Goal: Task Accomplishment & Management: Manage account settings

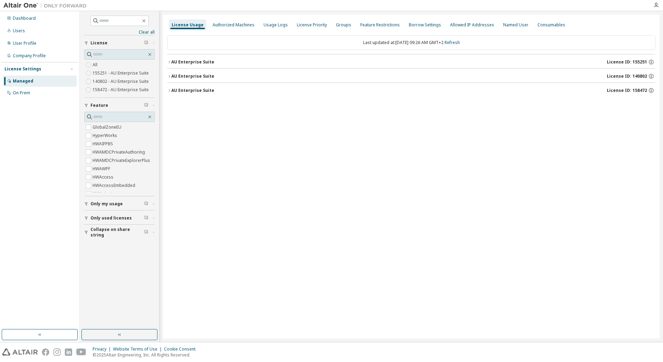
click at [170, 90] on icon "button" at bounding box center [169, 90] width 4 height 4
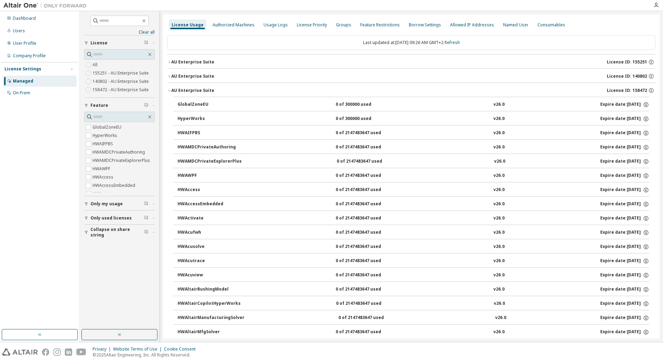
click at [169, 90] on icon "button" at bounding box center [169, 90] width 4 height 4
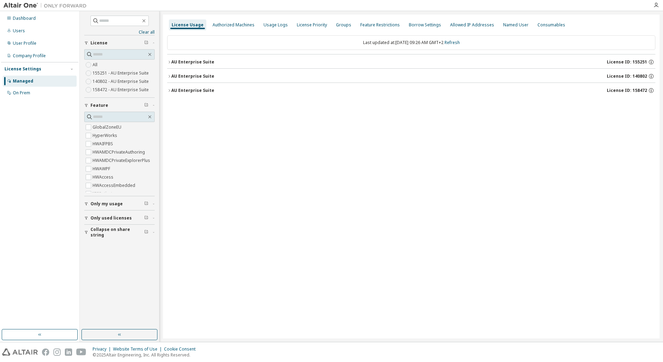
click at [169, 76] on icon "button" at bounding box center [169, 76] width 4 height 4
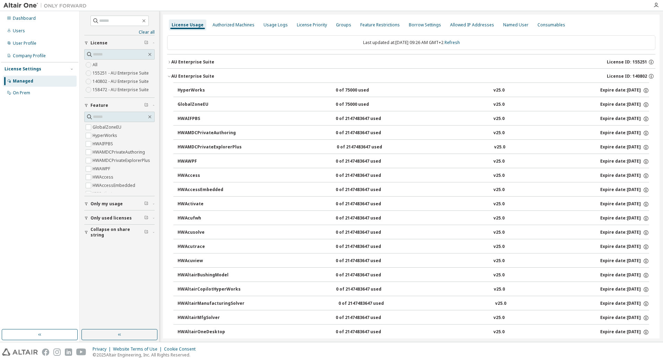
click at [169, 76] on icon "button" at bounding box center [169, 76] width 4 height 4
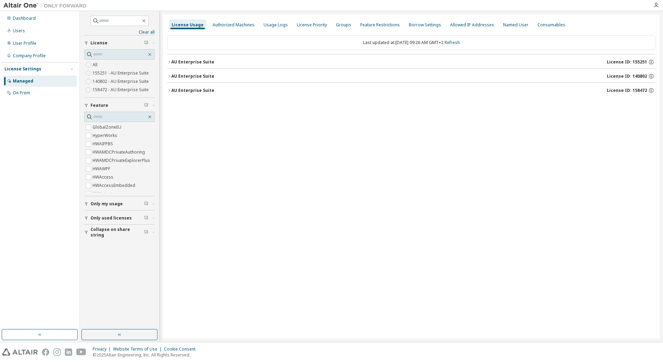
click at [234, 121] on div "License Usage Authorized Machines Usage Logs License Priority Groups Feature Re…" at bounding box center [411, 177] width 496 height 324
click at [169, 72] on button "AU Enterprise Suite License ID: 140802" at bounding box center [411, 76] width 488 height 15
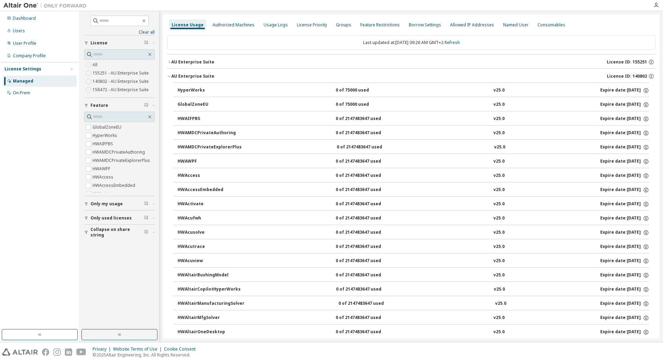
click at [169, 74] on button "AU Enterprise Suite License ID: 140802" at bounding box center [411, 76] width 488 height 15
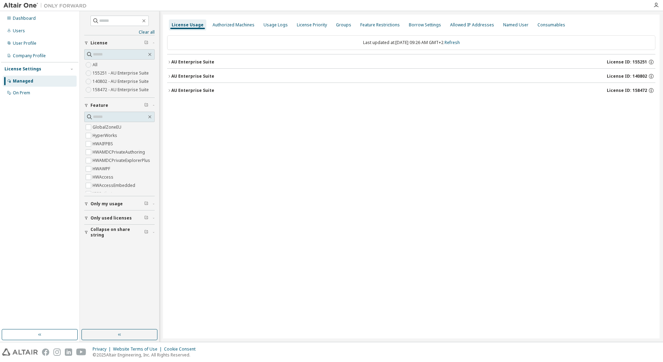
click at [169, 74] on button "AU Enterprise Suite License ID: 140802" at bounding box center [411, 76] width 488 height 15
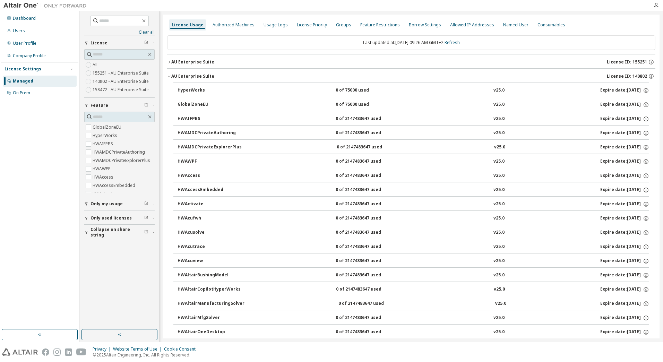
click at [169, 74] on button "AU Enterprise Suite License ID: 140802" at bounding box center [411, 76] width 488 height 15
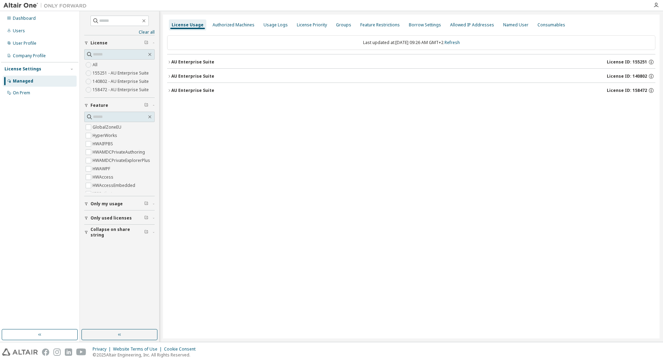
click at [169, 87] on button "AU Enterprise Suite License ID: 158472" at bounding box center [411, 90] width 488 height 15
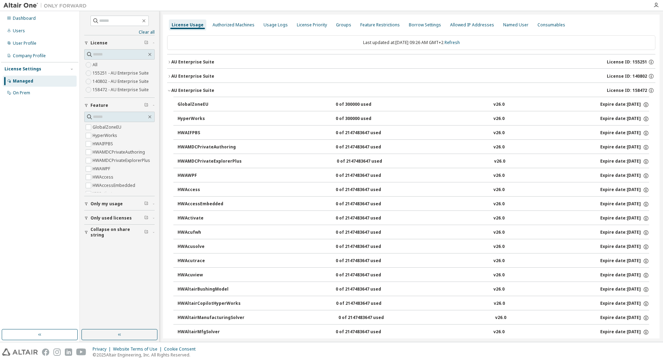
click at [169, 87] on button "AU Enterprise Suite License ID: 158472" at bounding box center [411, 90] width 488 height 15
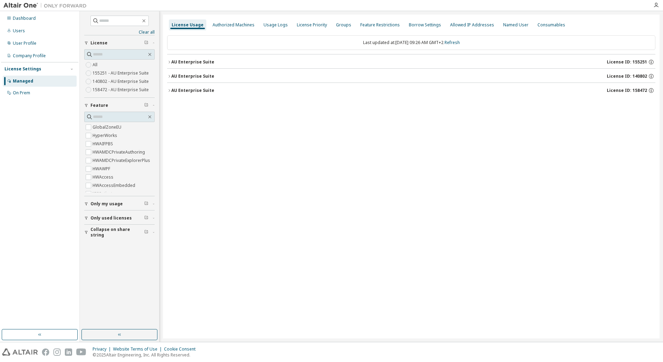
click at [170, 64] on icon "button" at bounding box center [169, 62] width 4 height 4
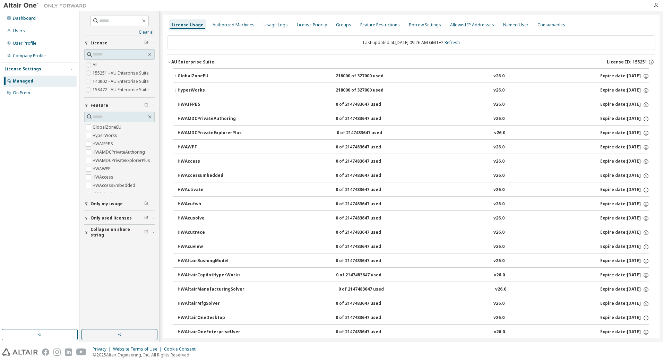
click at [170, 60] on button "AU Enterprise Suite License ID: 155251" at bounding box center [411, 61] width 488 height 15
